Goal: Transaction & Acquisition: Subscribe to service/newsletter

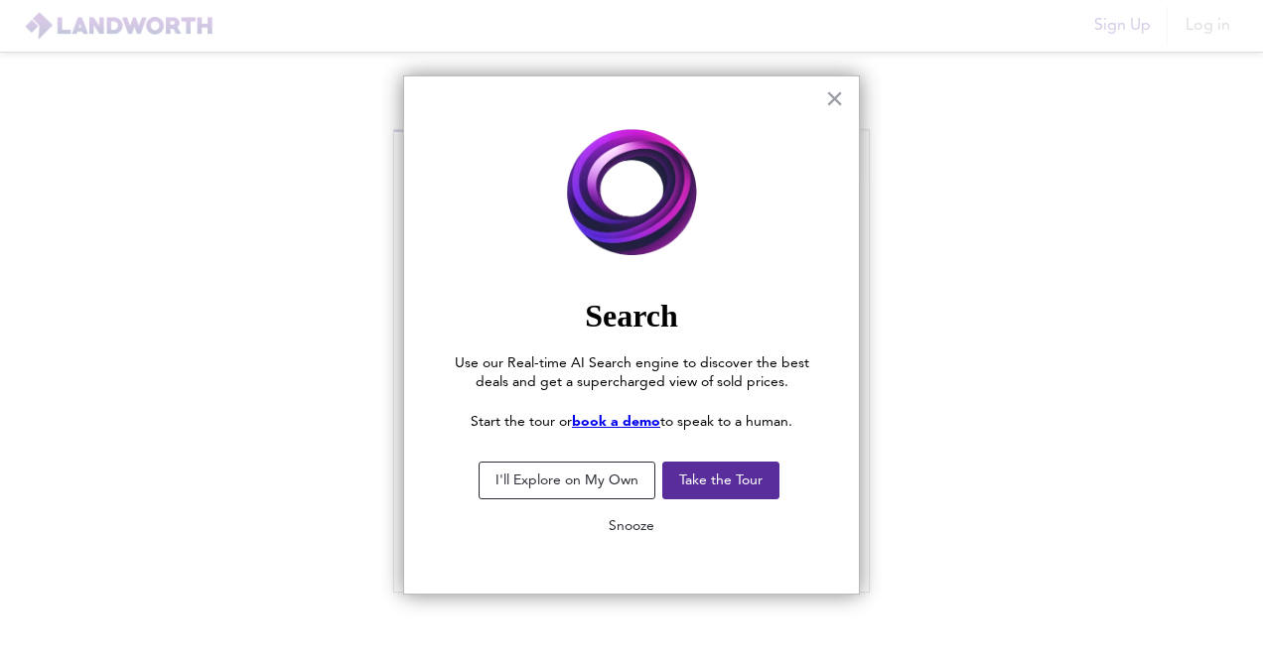
type input "[PERSON_NAME][EMAIL_ADDRESS][DOMAIN_NAME]"
click at [628, 524] on button "Snooze" at bounding box center [631, 526] width 77 height 36
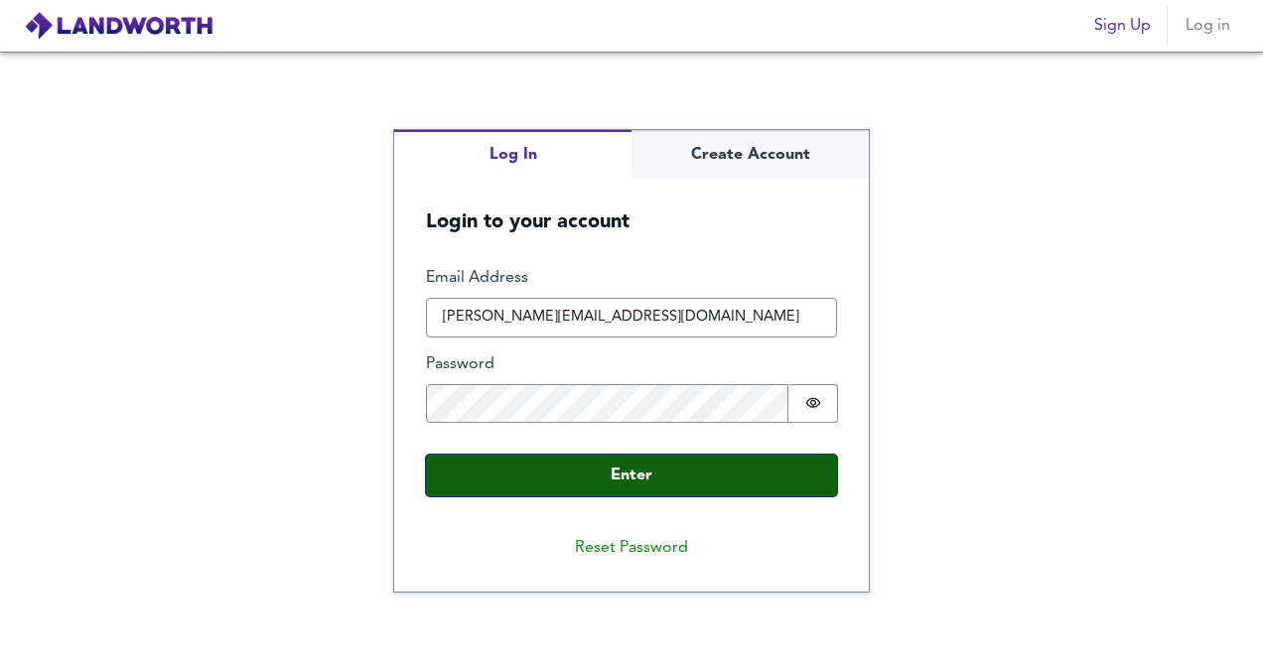
drag, startPoint x: 658, startPoint y: 491, endPoint x: 606, endPoint y: 485, distance: 53.0
click at [606, 485] on button "Enter" at bounding box center [631, 476] width 411 height 42
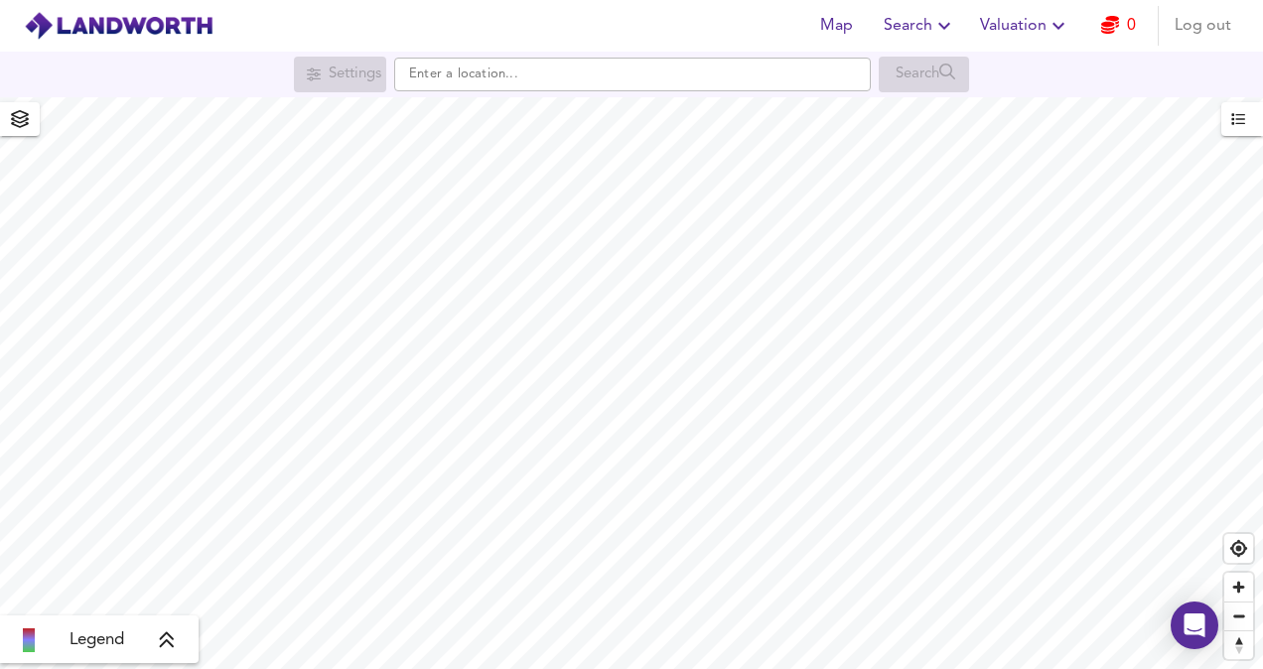
click at [1115, 39] on link "0" at bounding box center [1118, 26] width 35 height 28
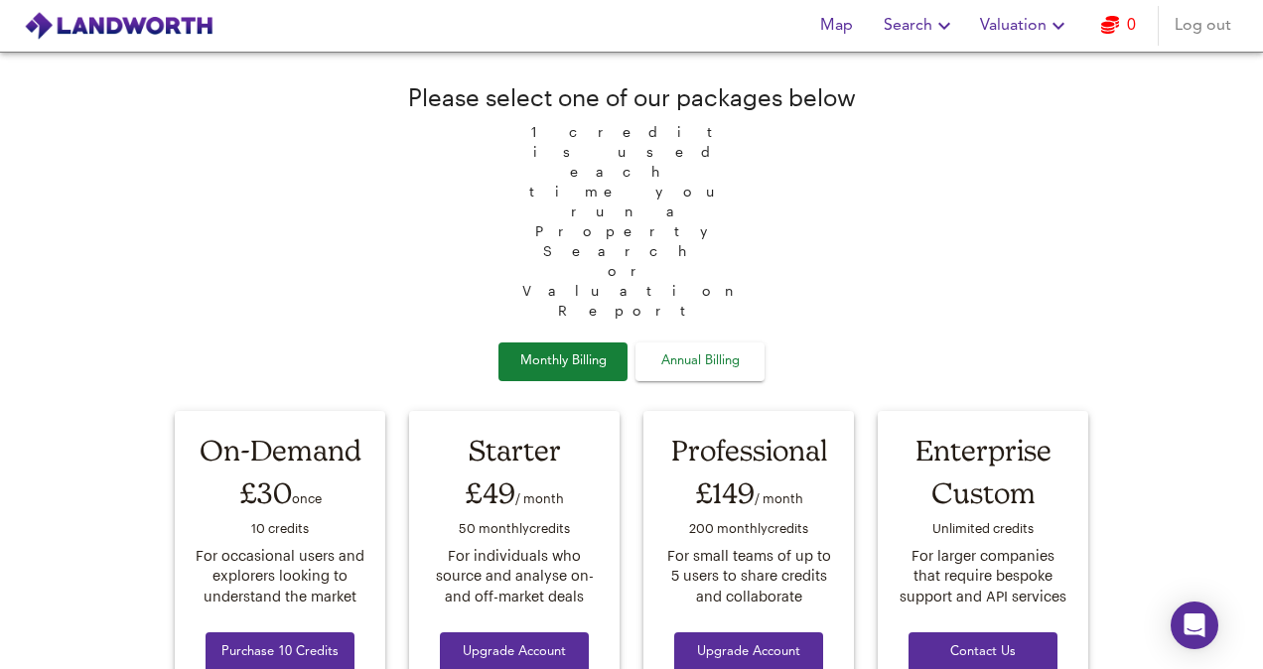
click at [1205, 30] on span "Log out" at bounding box center [1203, 26] width 57 height 28
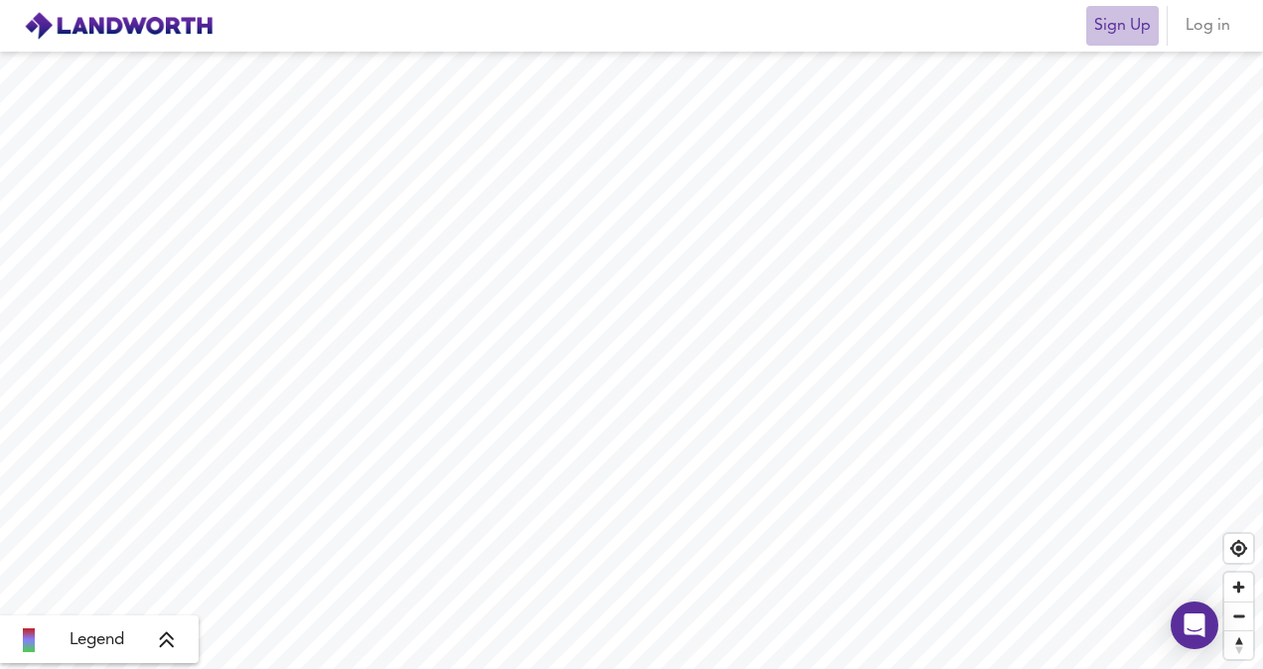
click at [1126, 16] on span "Sign Up" at bounding box center [1122, 26] width 57 height 28
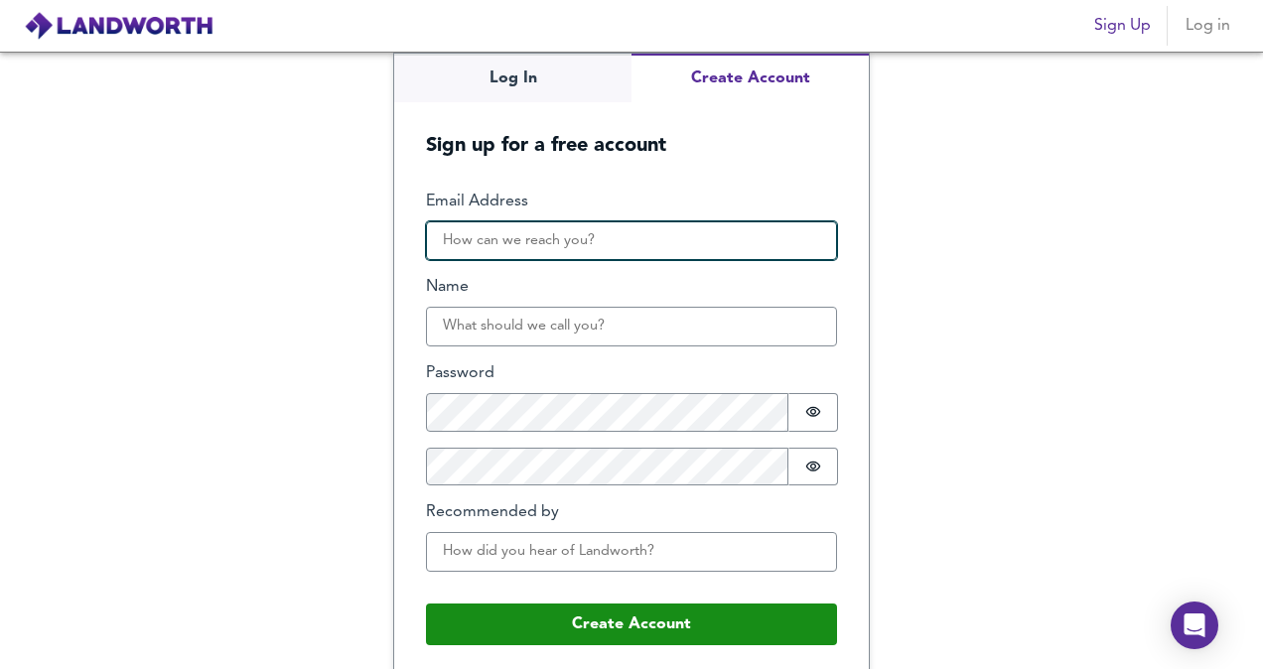
click at [471, 256] on input "Email Address" at bounding box center [631, 241] width 411 height 40
type input "[PERSON_NAME][EMAIL_ADDRESS][DOMAIN_NAME]"
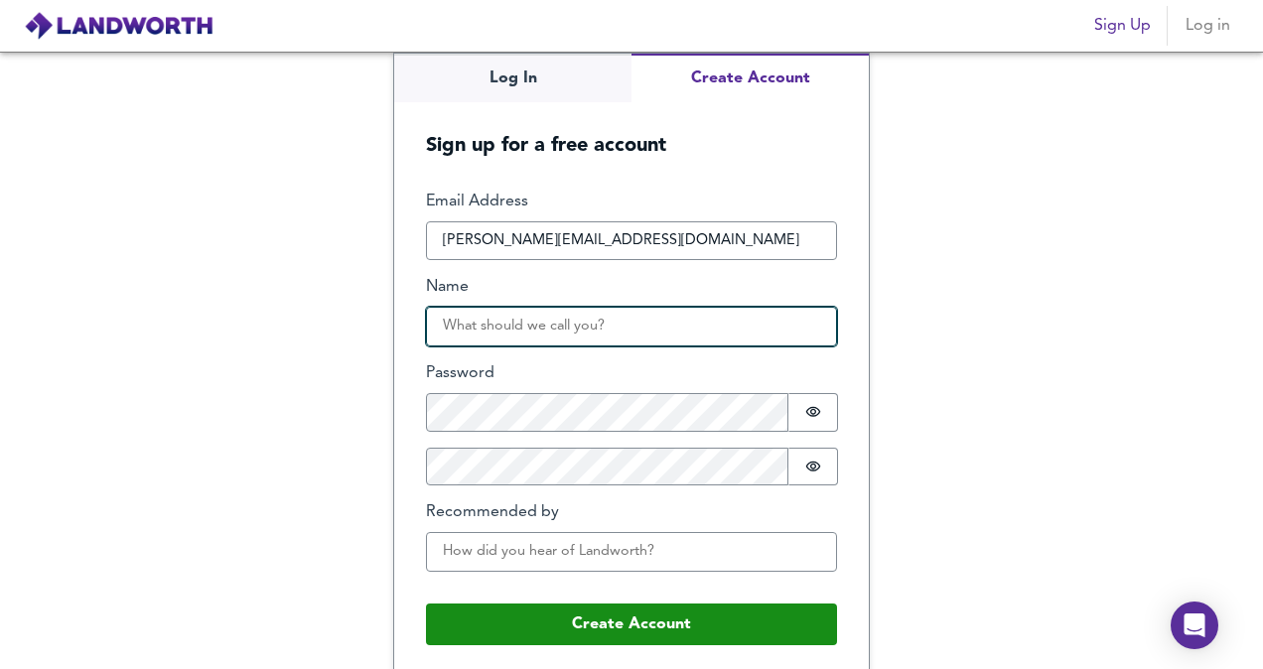
type input "hanish Thakeria"
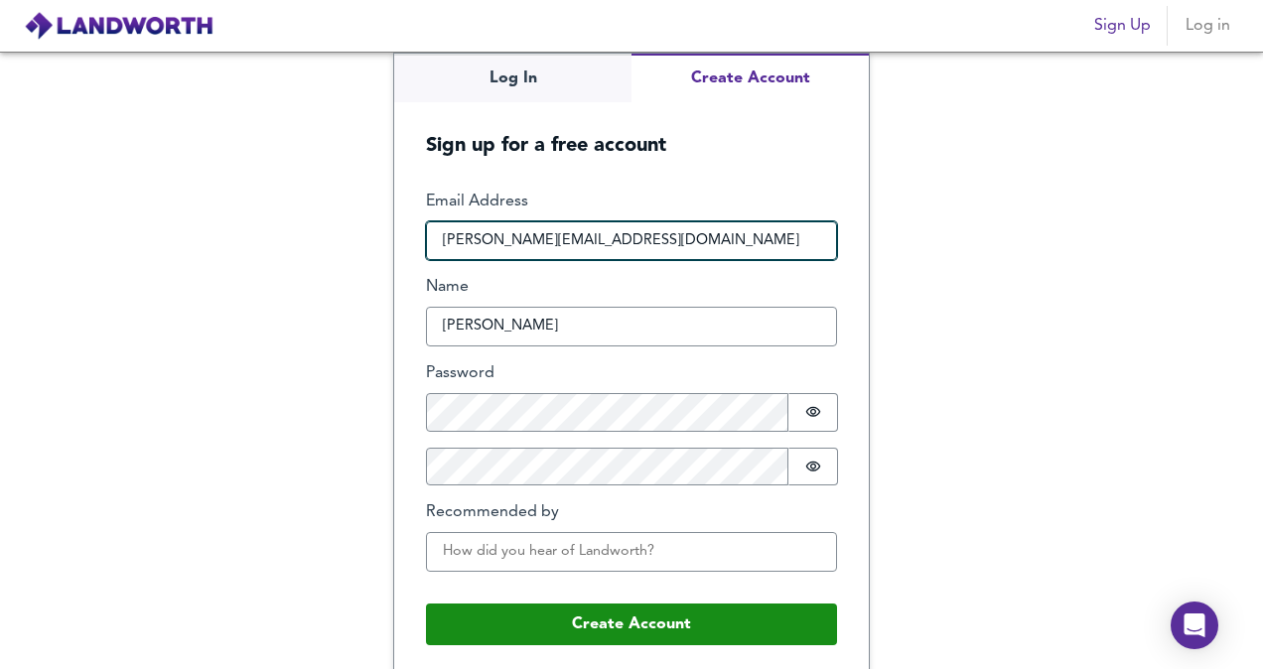
click at [481, 241] on input "[PERSON_NAME][EMAIL_ADDRESS][DOMAIN_NAME]" at bounding box center [631, 241] width 411 height 40
type input "hanish+@phoenix-lr.com"
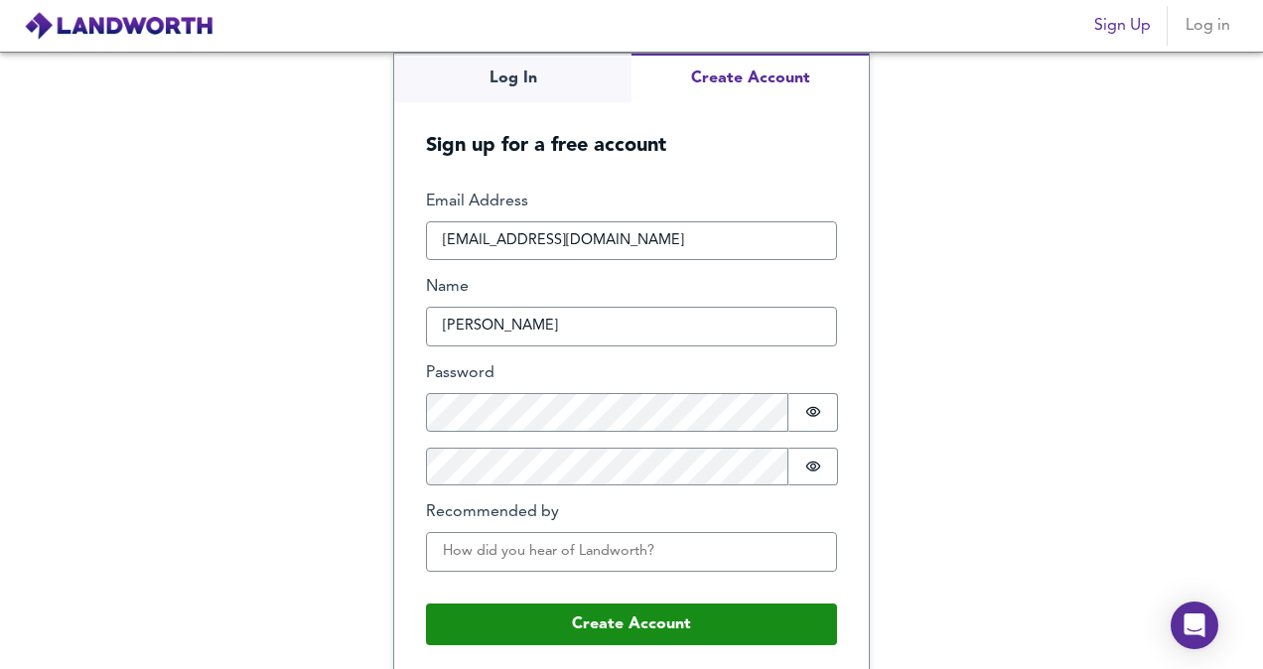
click at [293, 298] on div "Log In Create Account Sign up for a free account Email Address hanish+@phoenix-…" at bounding box center [631, 361] width 1263 height 618
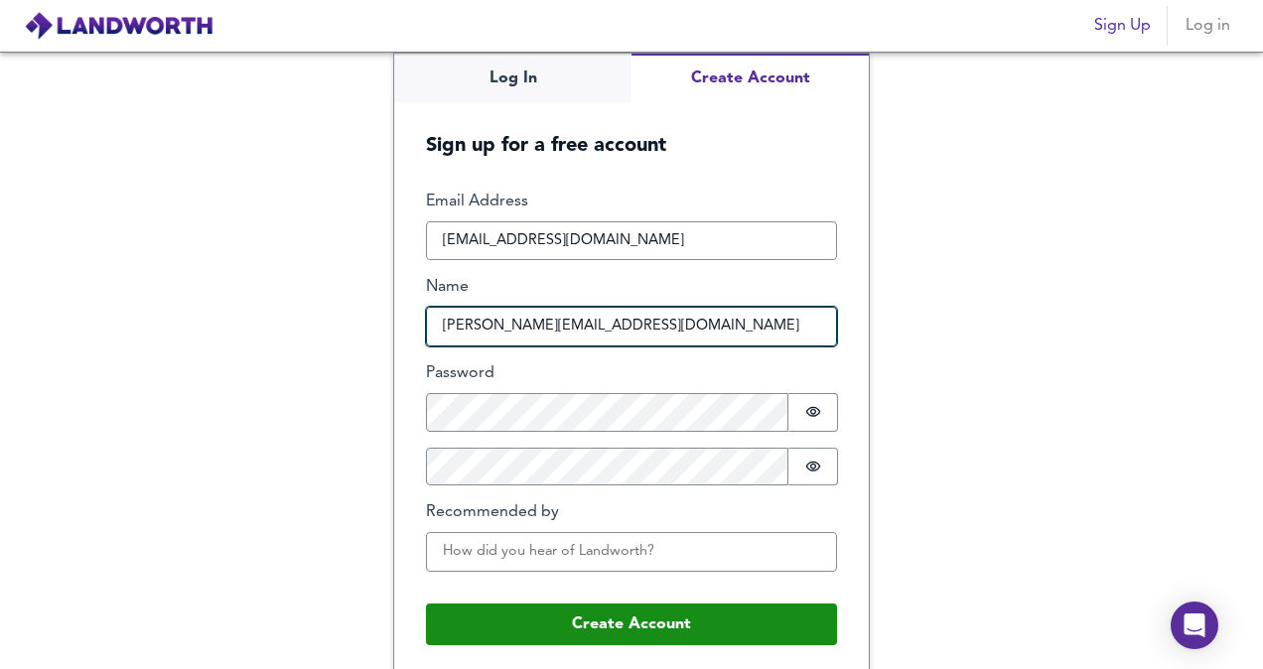
click at [469, 328] on input "[PERSON_NAME][EMAIL_ADDRESS][DOMAIN_NAME]" at bounding box center [631, 327] width 411 height 40
click at [477, 326] on input "[PERSON_NAME][EMAIL_ADDRESS][DOMAIN_NAME]" at bounding box center [631, 327] width 411 height 40
type input "hanish+@phoenix-lr.com"
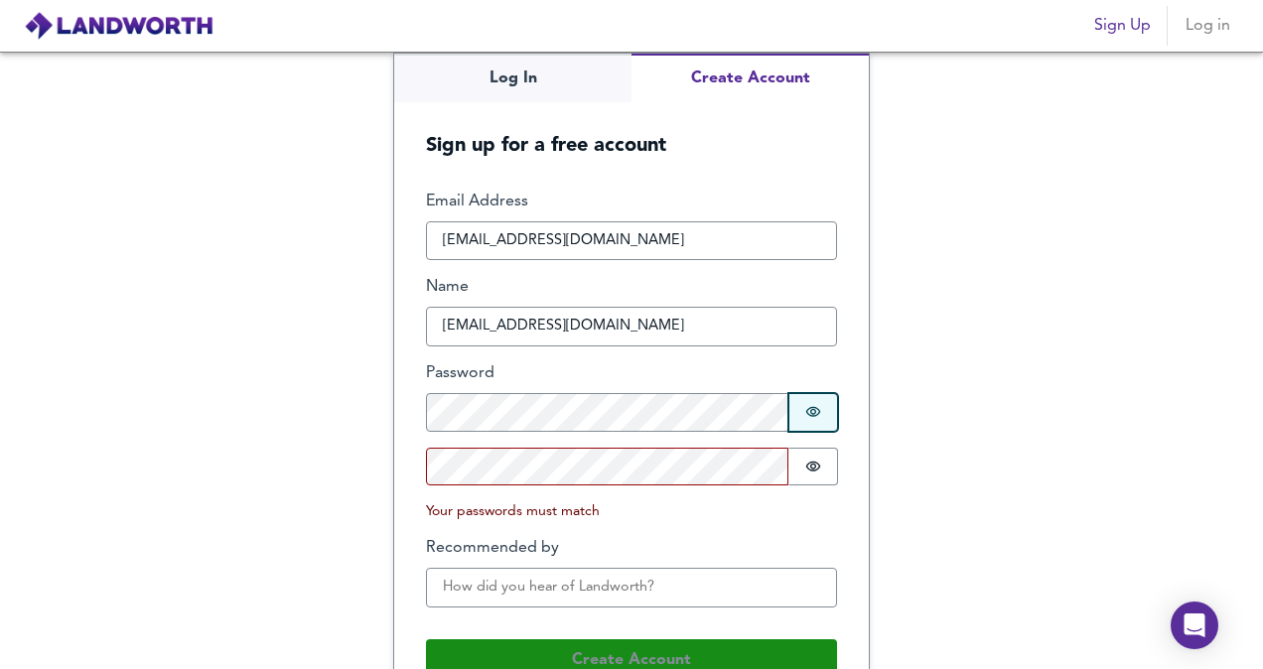
click at [805, 409] on icon "Show password" at bounding box center [813, 412] width 16 height 16
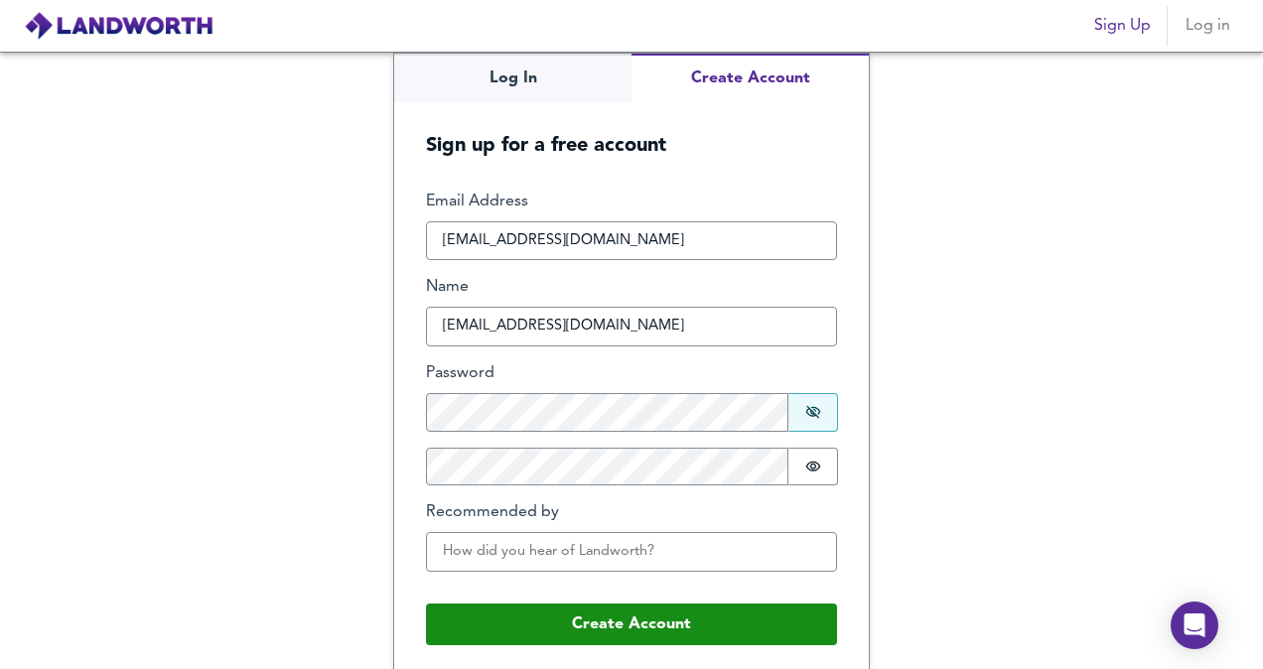
drag, startPoint x: 586, startPoint y: 549, endPoint x: 489, endPoint y: 667, distance: 153.1
click at [489, 667] on form "Email Address hanish+@phoenix-lr.com Name hanish+@phoenix-lr.com Password Passw…" at bounding box center [631, 418] width 475 height 518
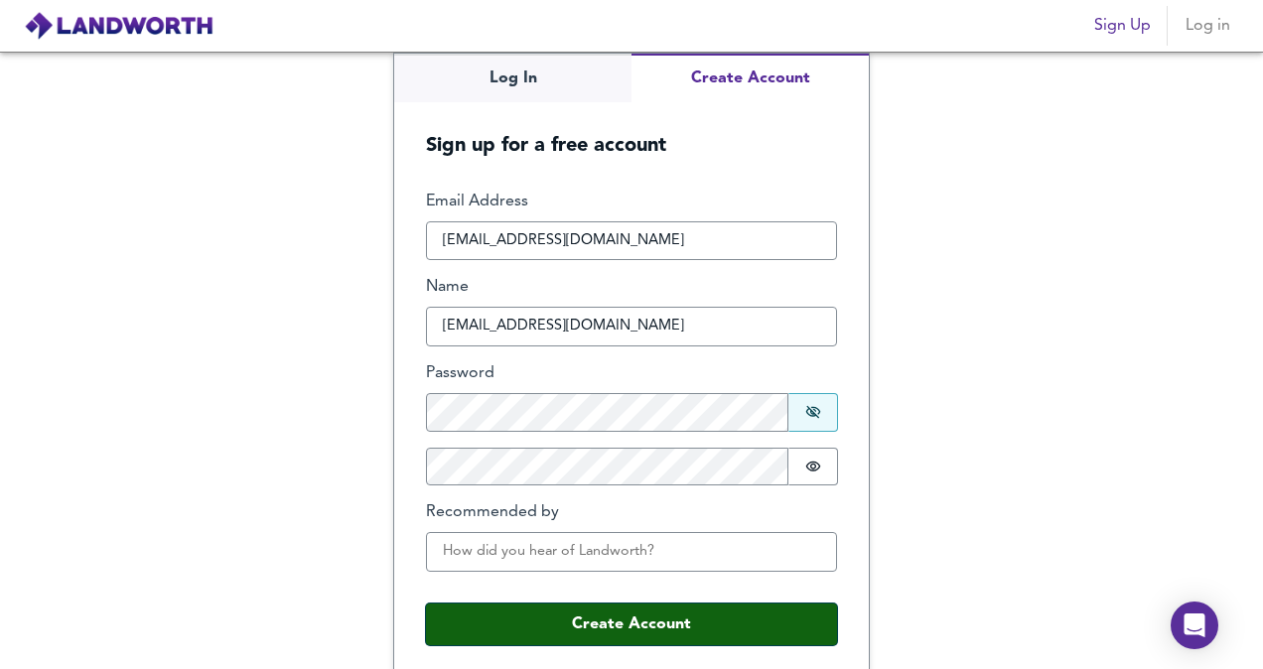
click at [562, 631] on button "Create Account" at bounding box center [631, 625] width 411 height 42
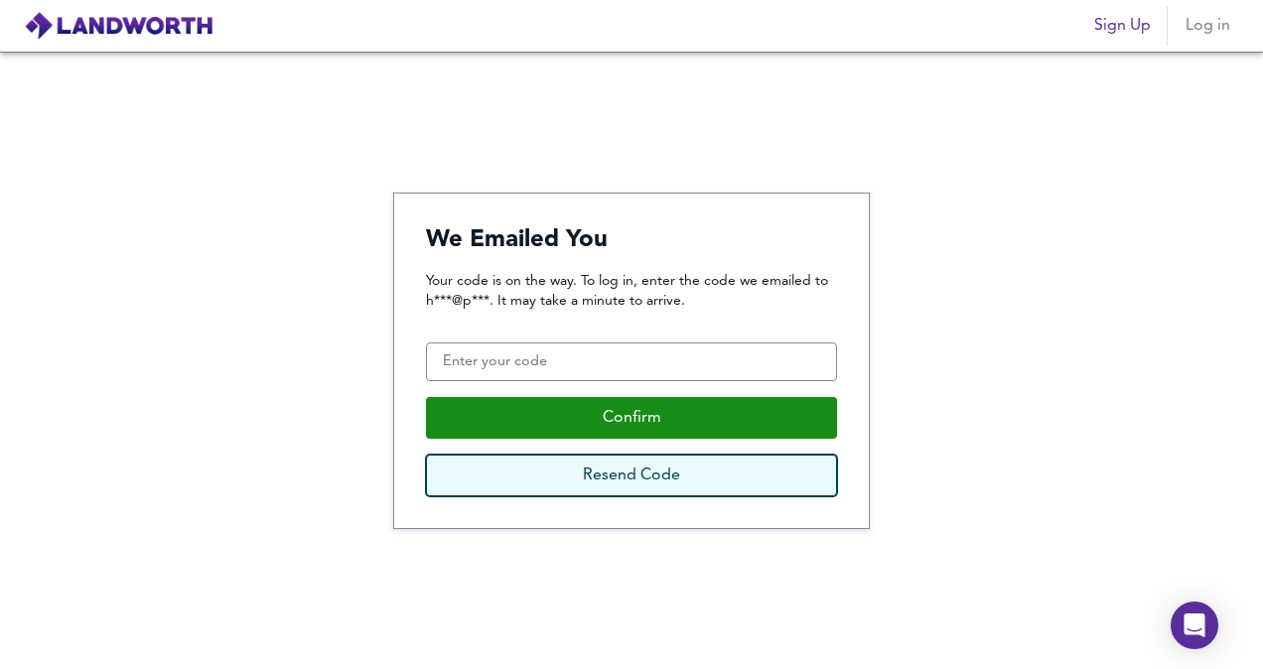
click at [594, 479] on button "Resend Code" at bounding box center [631, 476] width 411 height 42
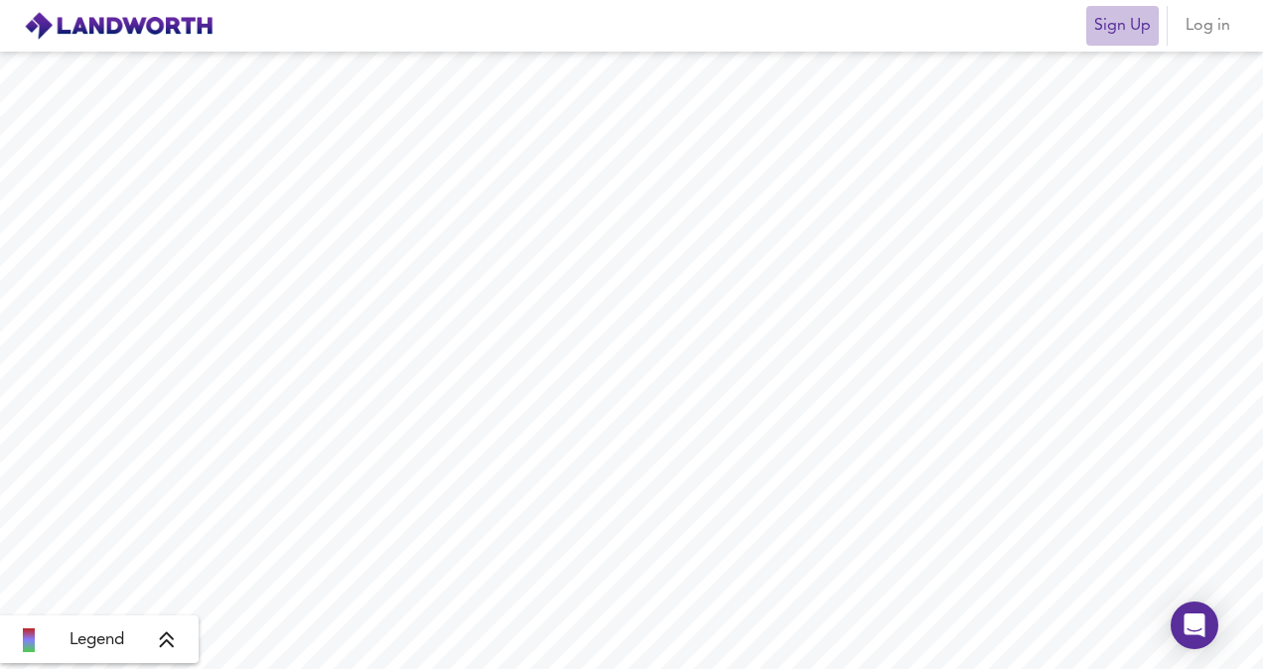
click at [1129, 35] on span "Sign Up" at bounding box center [1122, 26] width 57 height 28
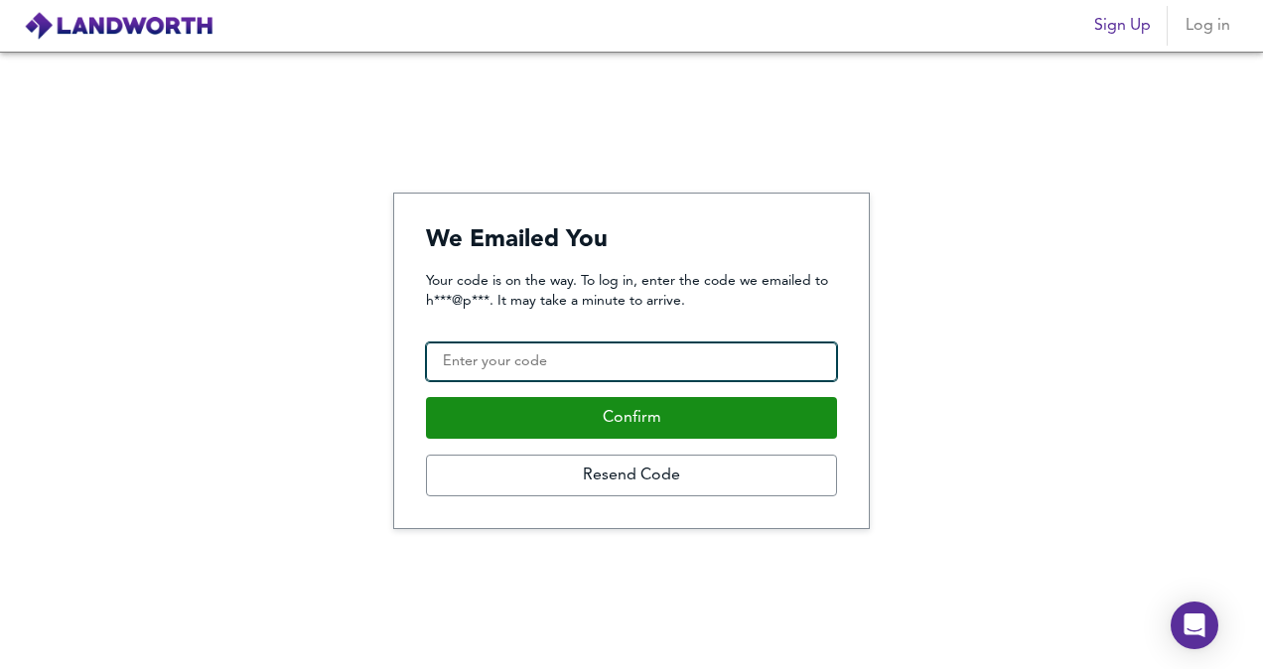
click at [627, 362] on input "Confirmation Code" at bounding box center [631, 363] width 411 height 40
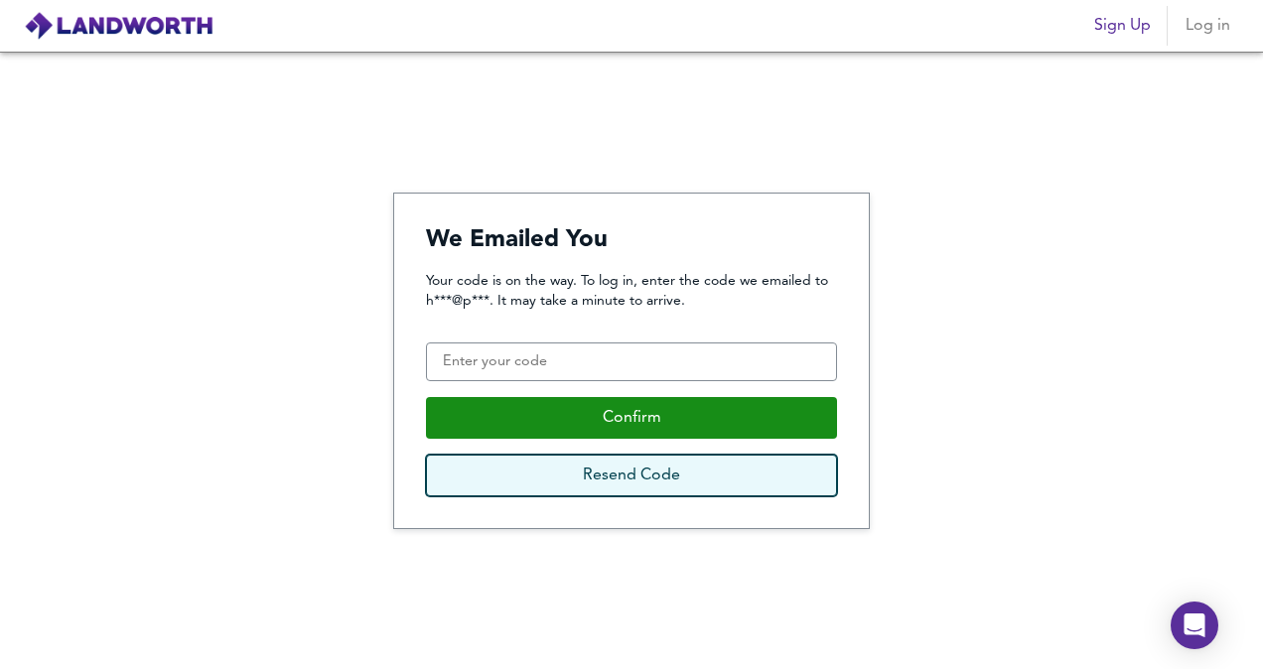
drag, startPoint x: 660, startPoint y: 415, endPoint x: 661, endPoint y: 459, distance: 43.7
click at [661, 459] on button "Resend Code" at bounding box center [631, 476] width 411 height 42
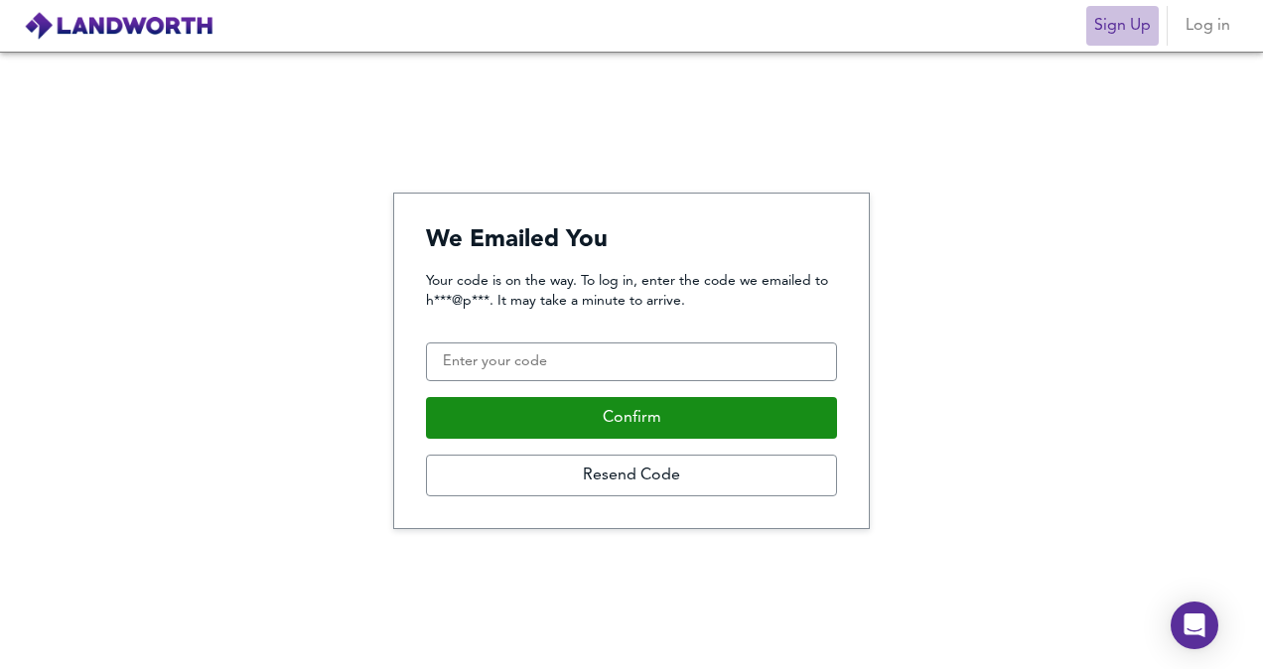
click at [1116, 26] on span "Sign Up" at bounding box center [1122, 26] width 57 height 28
click at [1233, 22] on button "Log in" at bounding box center [1208, 26] width 64 height 40
click at [1208, 40] on button "Log in" at bounding box center [1208, 26] width 64 height 40
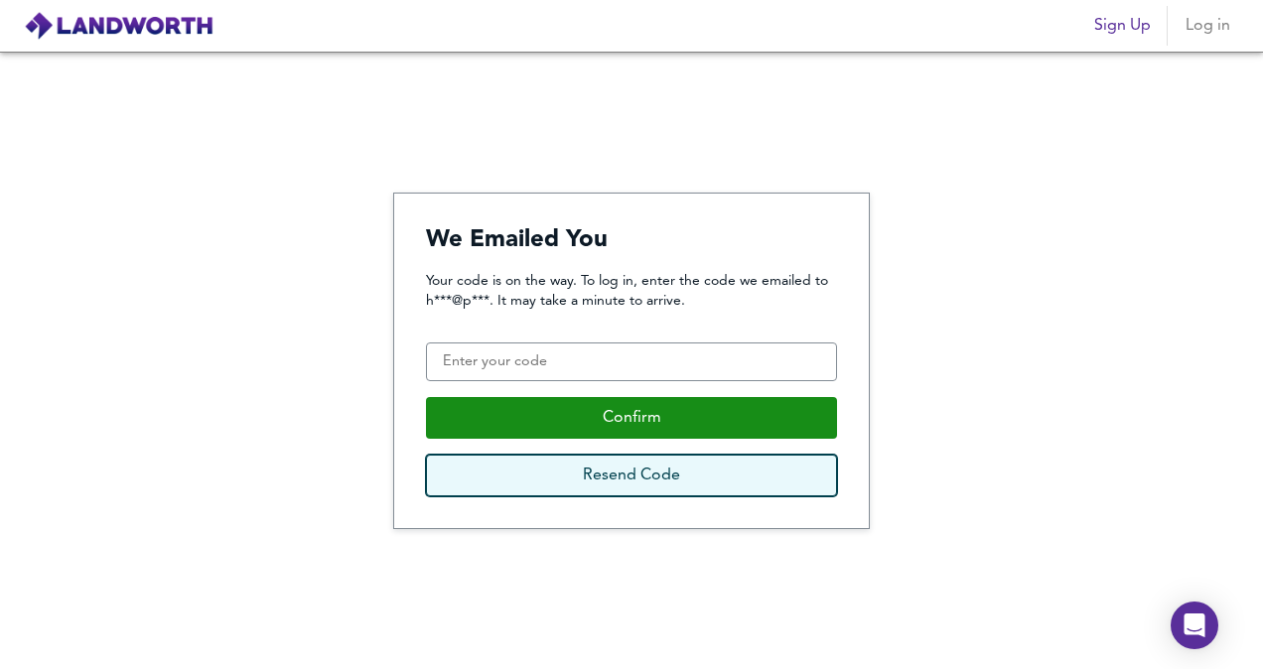
click at [628, 465] on button "Resend Code" at bounding box center [631, 476] width 411 height 42
